Goal: Complete application form: Complete application form

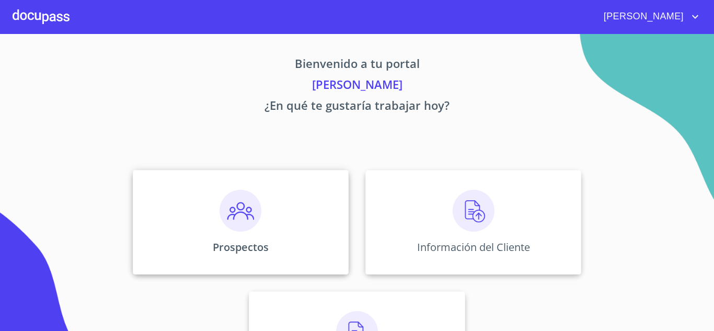
click at [325, 210] on div "Prospectos" at bounding box center [241, 222] width 216 height 105
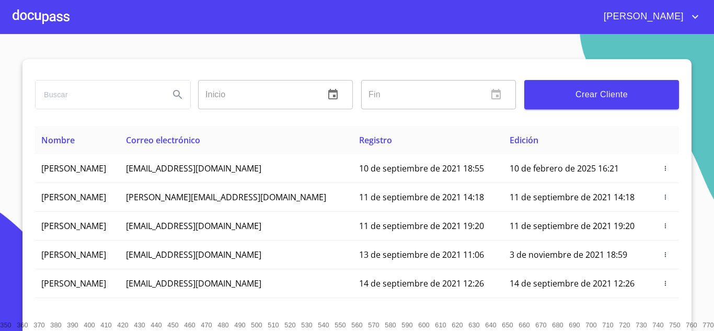
click at [581, 92] on span "Crear Cliente" at bounding box center [602, 94] width 138 height 15
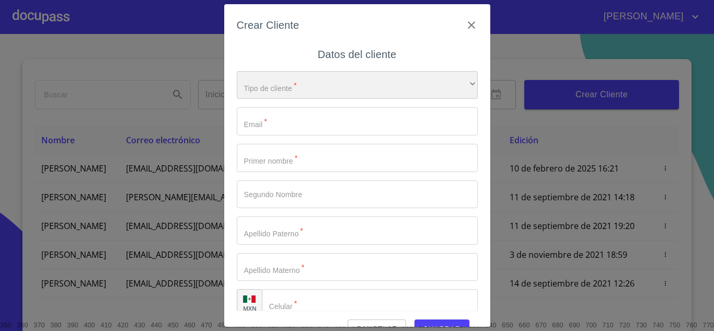
click at [265, 87] on div "​" at bounding box center [357, 85] width 241 height 28
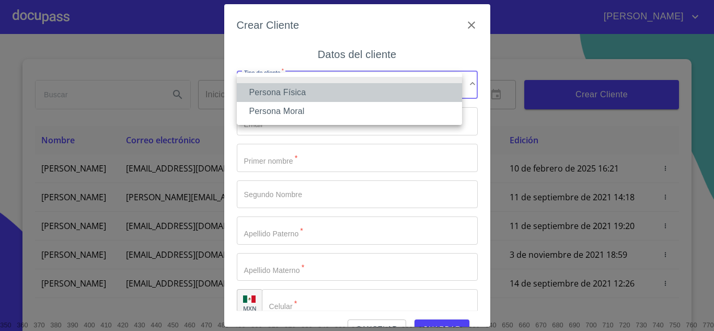
click at [297, 92] on li "Persona Física" at bounding box center [349, 92] width 225 height 19
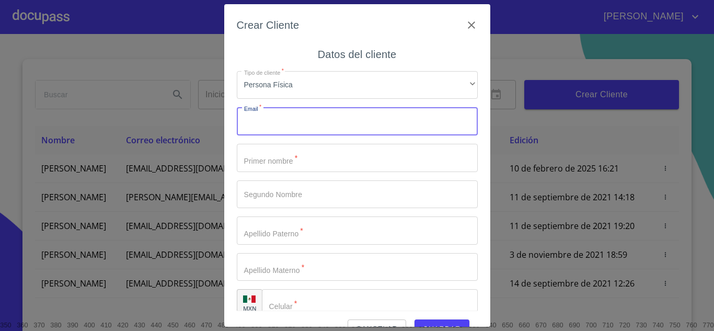
click at [289, 119] on input "Tipo de cliente   *" at bounding box center [357, 121] width 241 height 28
type input "[EMAIL_ADDRESS][DOMAIN_NAME]"
click at [294, 162] on input "Tipo de cliente   *" at bounding box center [357, 158] width 241 height 28
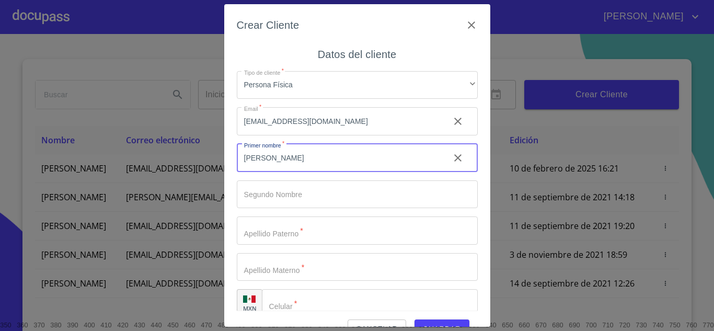
type input "[PERSON_NAME]"
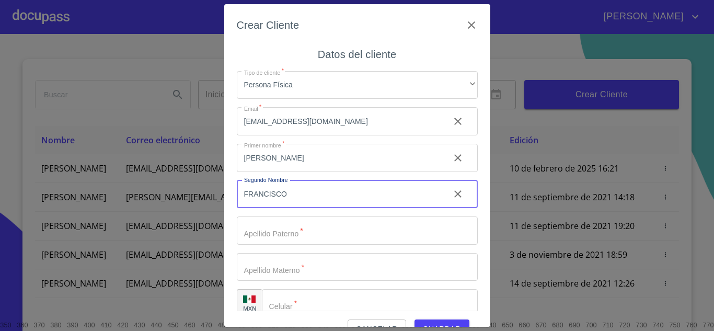
type input "FRANCISCO"
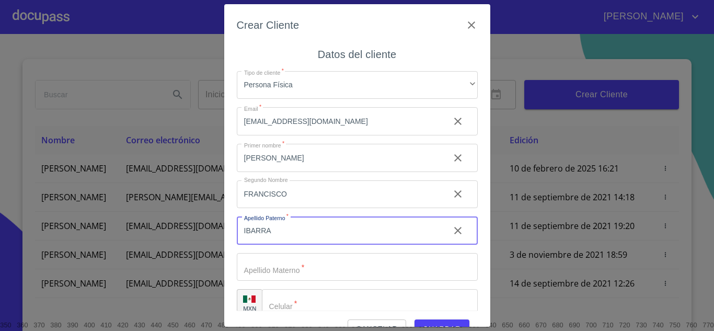
type input "IBARRA"
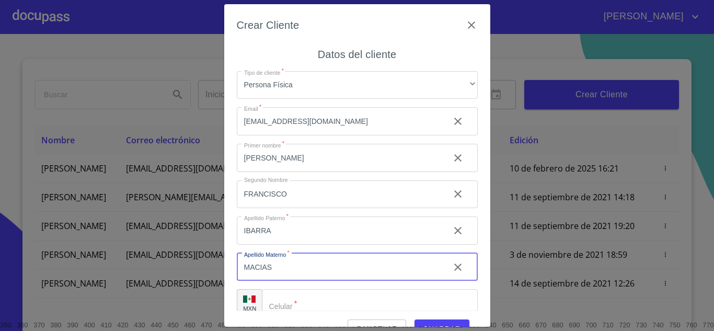
type input "MACIAS"
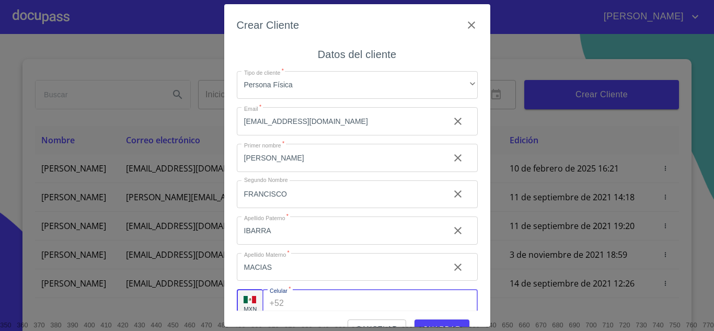
click at [377, 304] on input "Tipo de cliente   *" at bounding box center [382, 303] width 189 height 28
type input "[PHONE_NUMBER]"
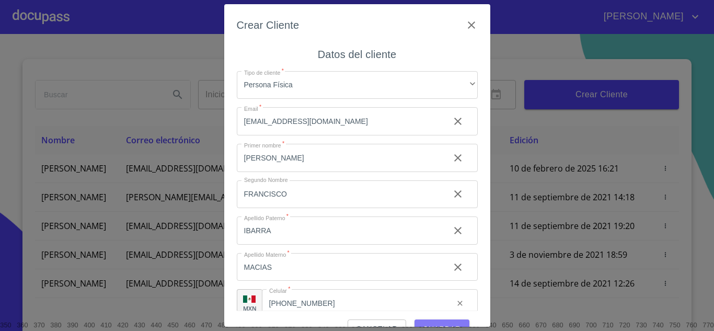
click at [442, 321] on button "Guardar" at bounding box center [441, 328] width 55 height 19
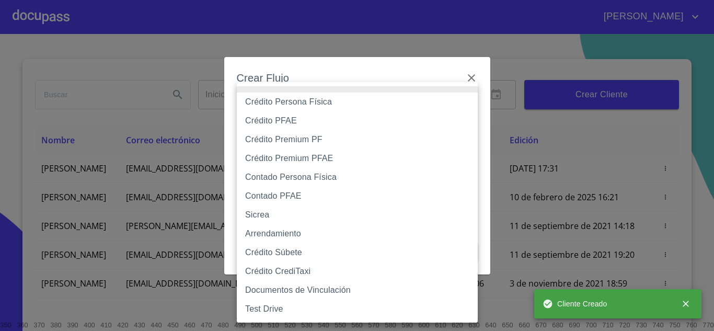
click at [357, 113] on body "[PERSON_NAME] ​ Fin ​ Crear Cliente Nombre Correo electrónico Registro Edición …" at bounding box center [357, 165] width 714 height 331
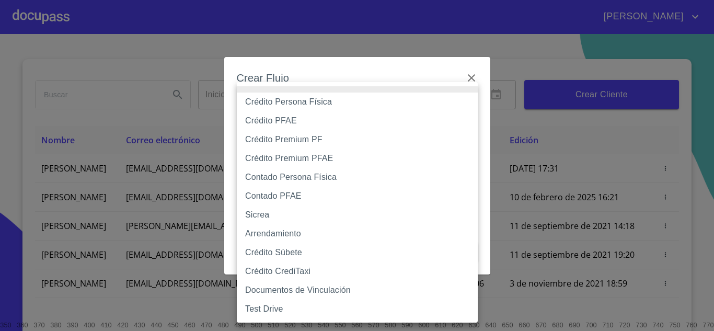
click at [327, 100] on li "Crédito Persona Física" at bounding box center [357, 101] width 241 height 19
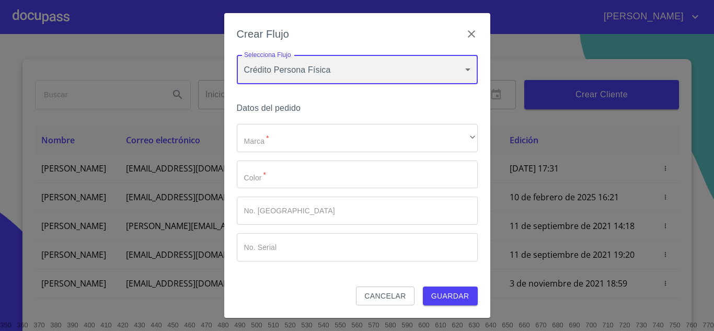
type input "6009fb3c7d1714eb8809aa97"
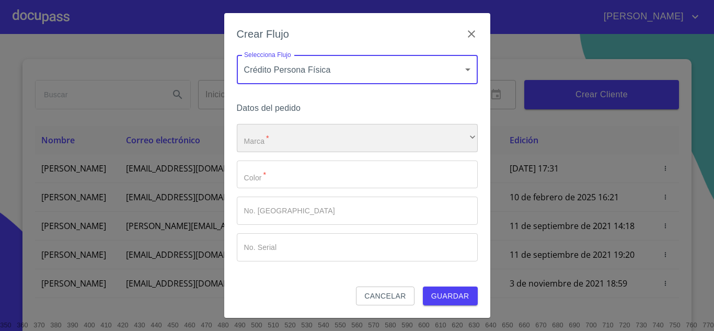
click at [285, 141] on div "​" at bounding box center [357, 138] width 241 height 28
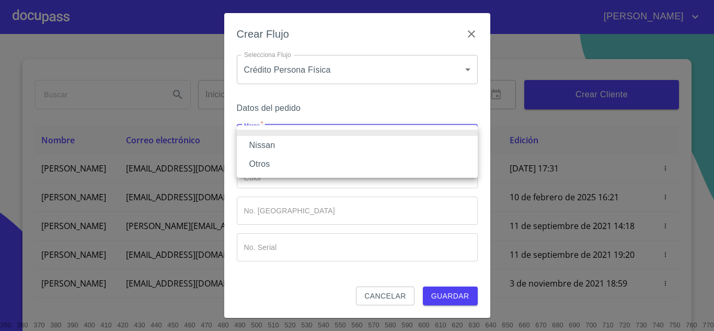
click at [284, 149] on li "Nissan" at bounding box center [357, 145] width 241 height 19
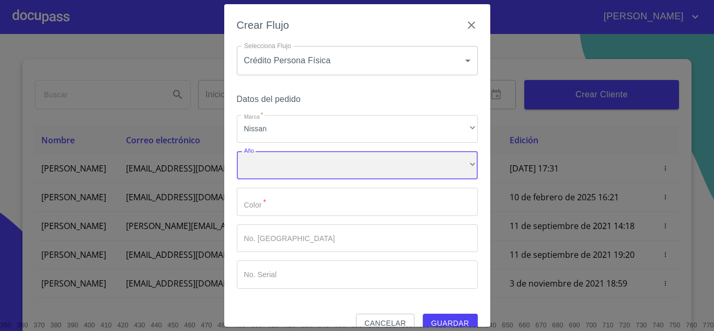
click at [281, 166] on div "​" at bounding box center [357, 165] width 241 height 28
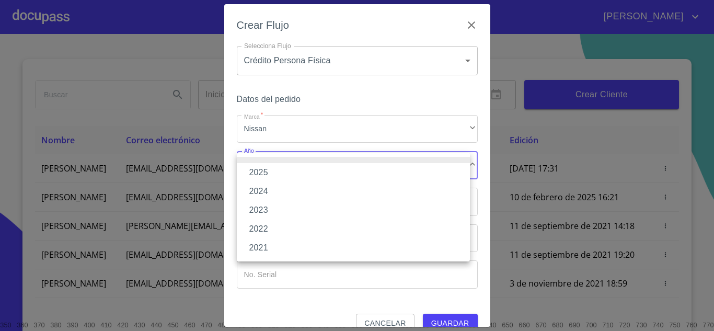
click at [280, 166] on li "2025" at bounding box center [353, 172] width 233 height 19
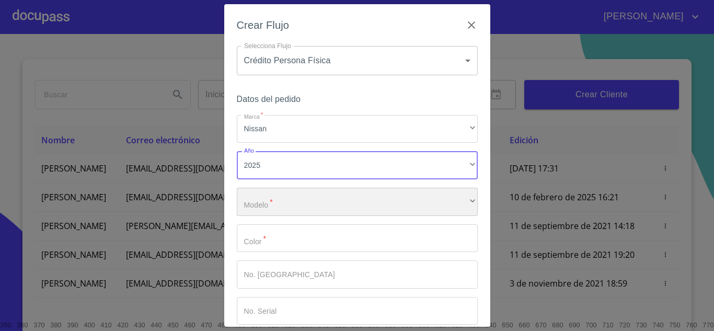
click at [279, 198] on div "​" at bounding box center [357, 202] width 241 height 28
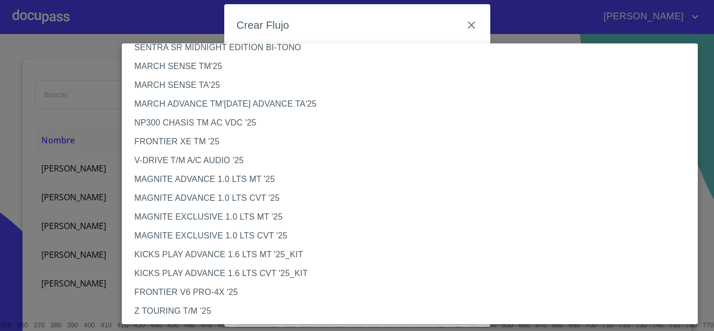
scroll to position [25, 0]
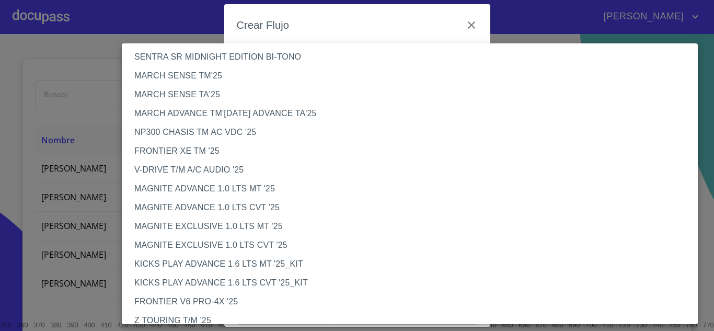
click at [254, 126] on li "NP300 CHASIS TM AC VDC '25" at bounding box center [414, 132] width 584 height 19
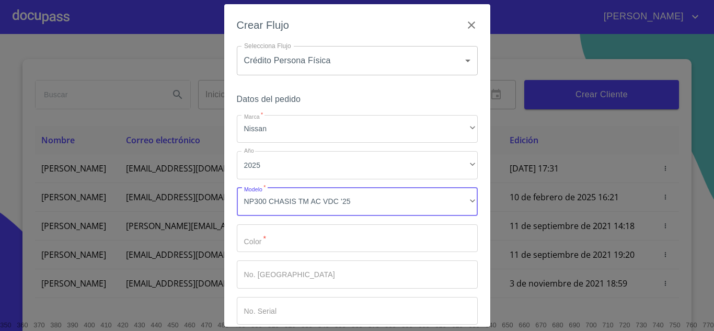
click at [274, 236] on input "Marca   *" at bounding box center [357, 238] width 241 height 28
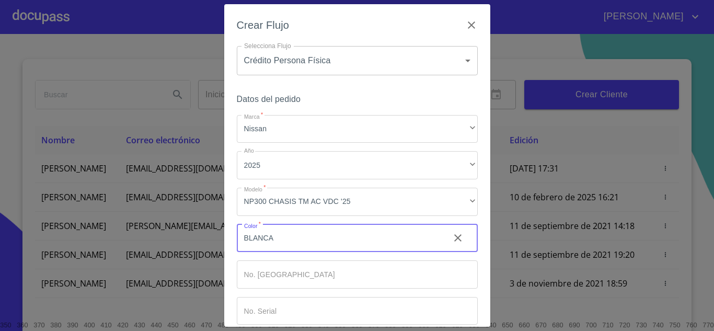
type input "BLANCA"
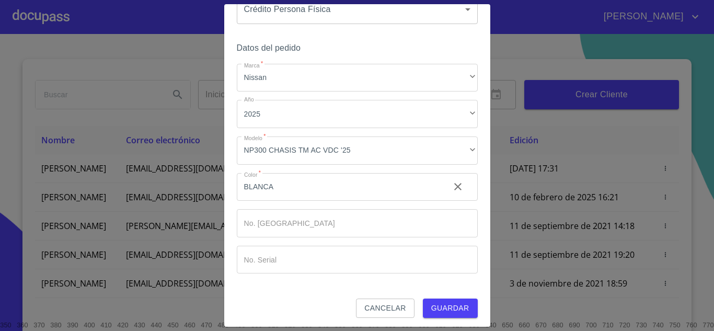
scroll to position [54, 0]
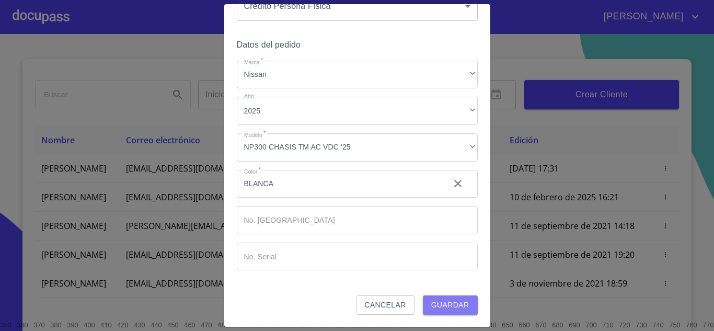
click at [447, 304] on span "Guardar" at bounding box center [450, 304] width 38 height 13
